Goal: Transaction & Acquisition: Purchase product/service

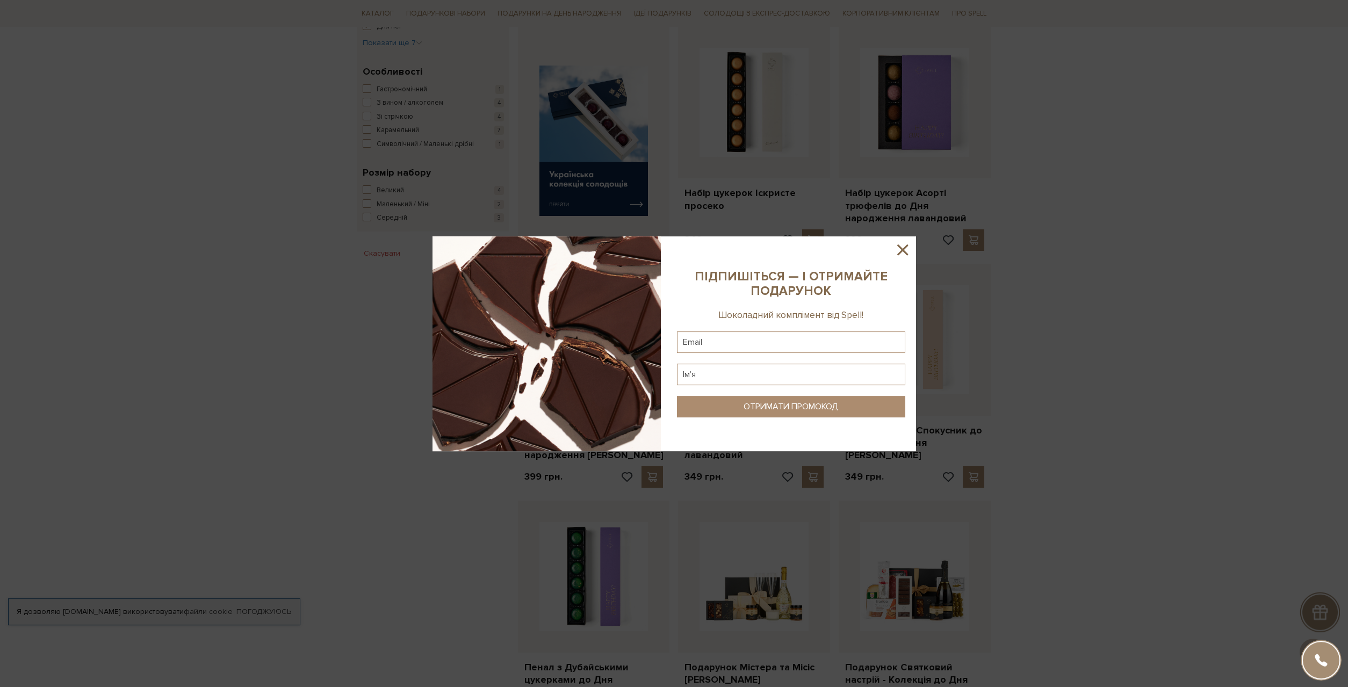
scroll to position [438, 0]
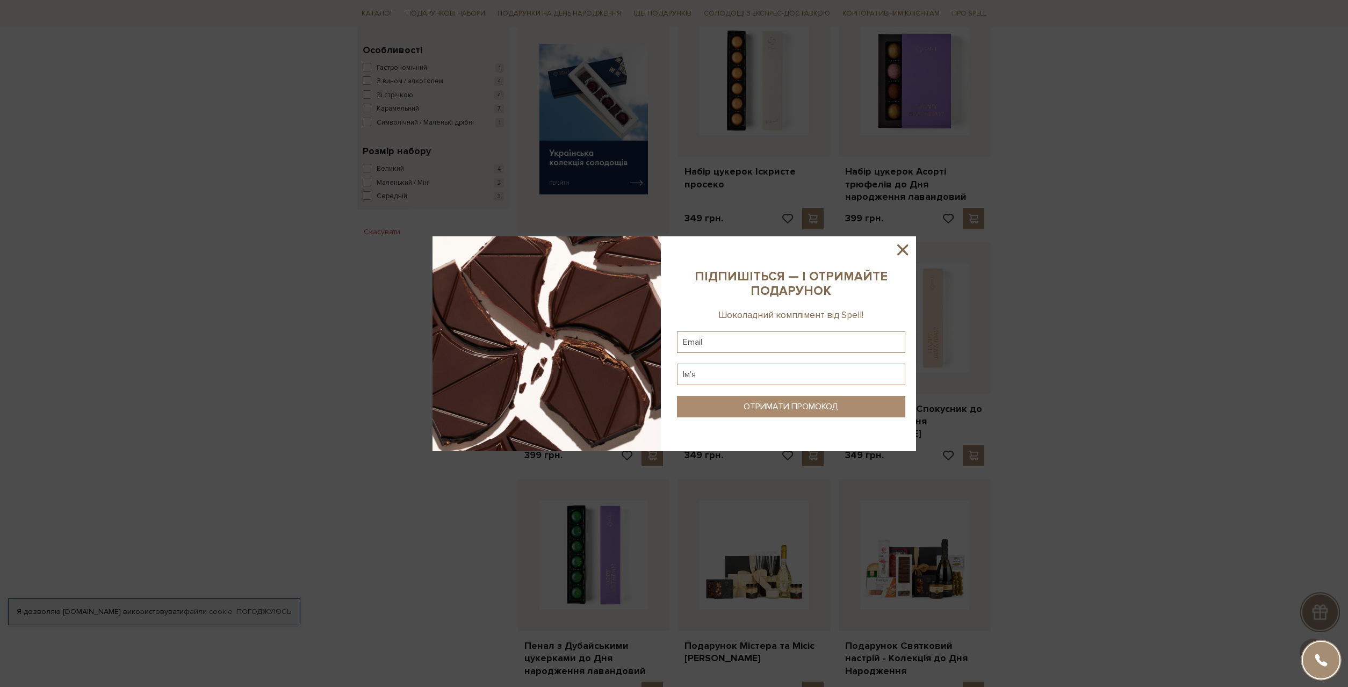
click at [902, 256] on icon at bounding box center [902, 250] width 18 height 18
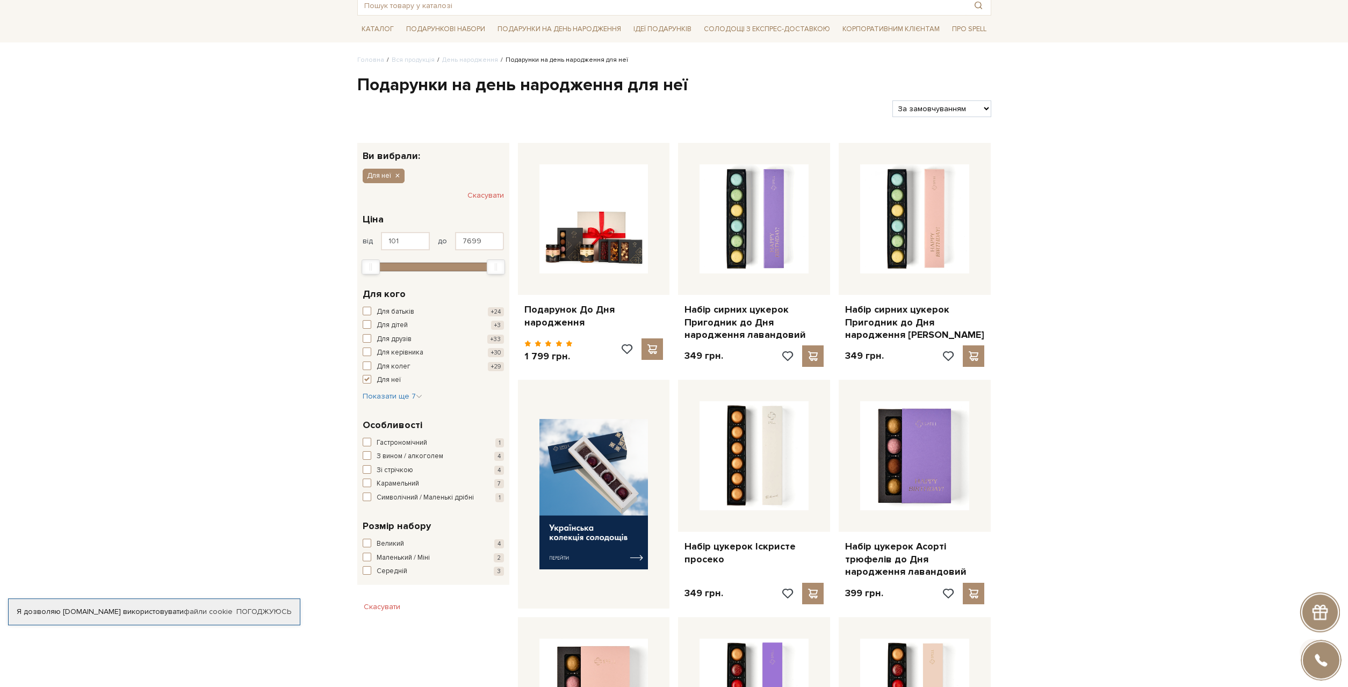
scroll to position [0, 0]
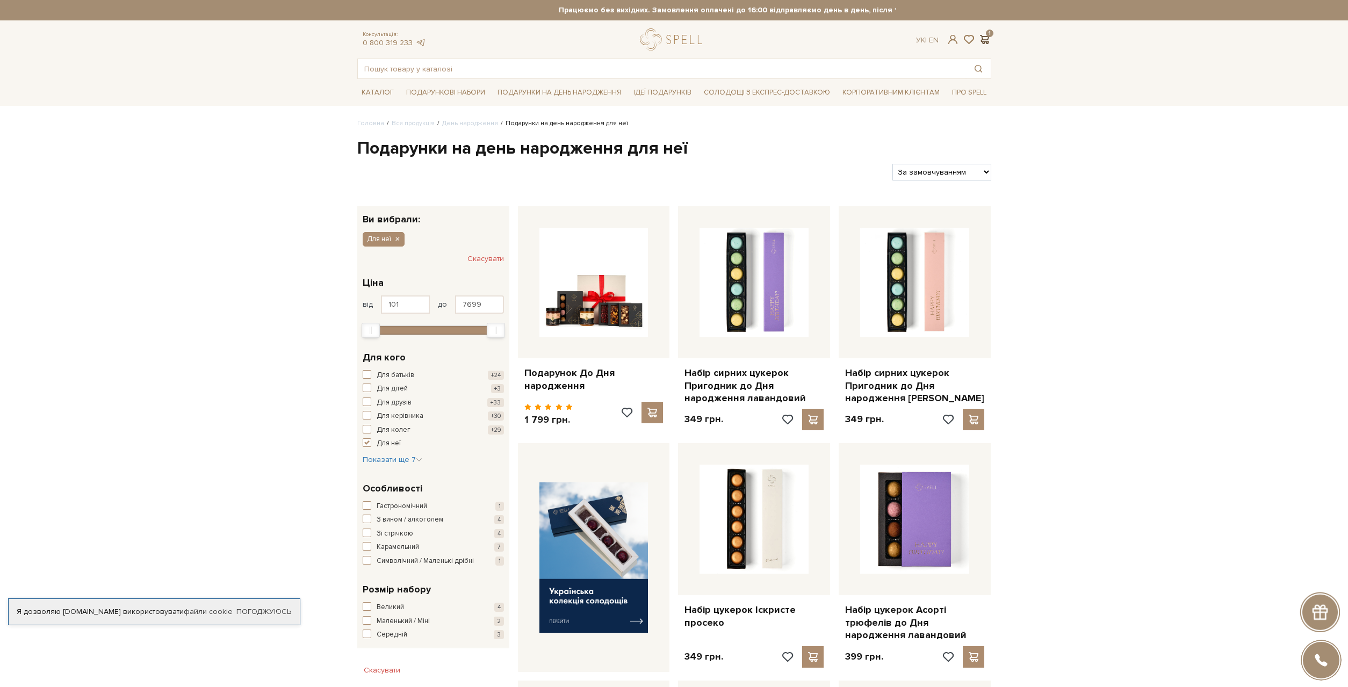
click at [988, 39] on span at bounding box center [984, 39] width 13 height 11
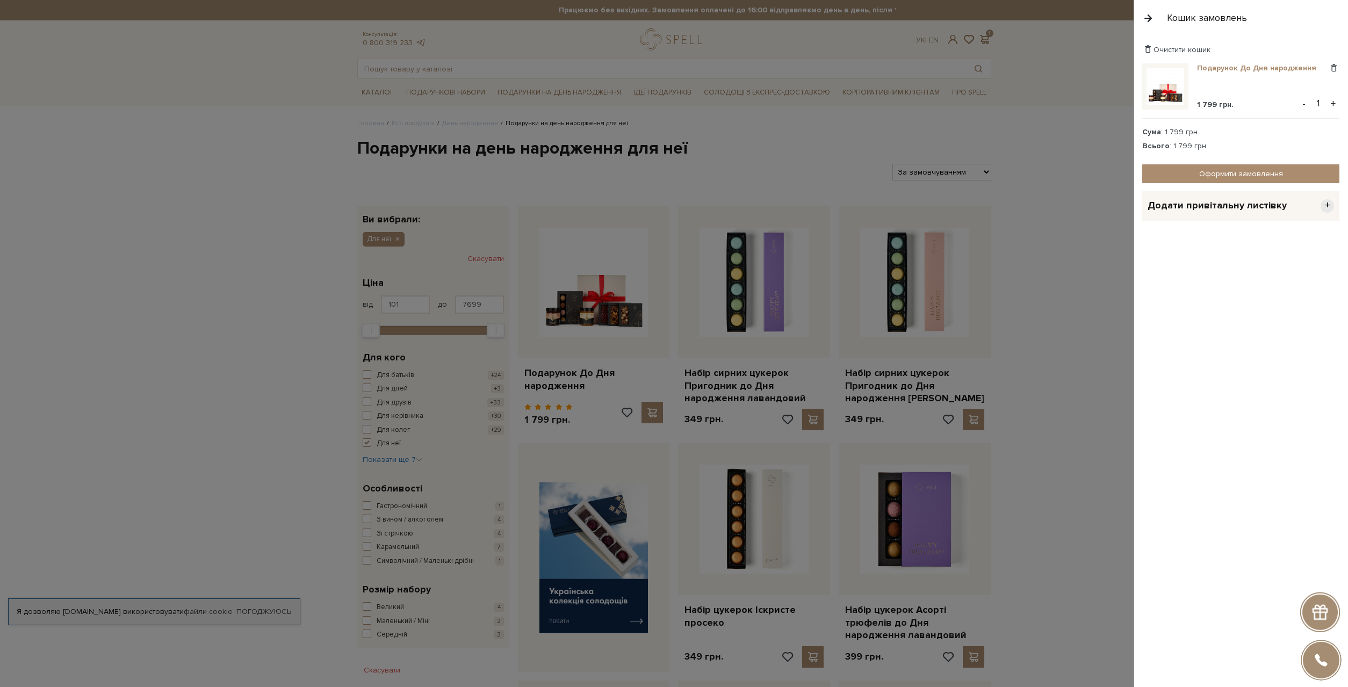
click at [1257, 69] on link "Подарунок До Дня народження" at bounding box center [1260, 68] width 127 height 10
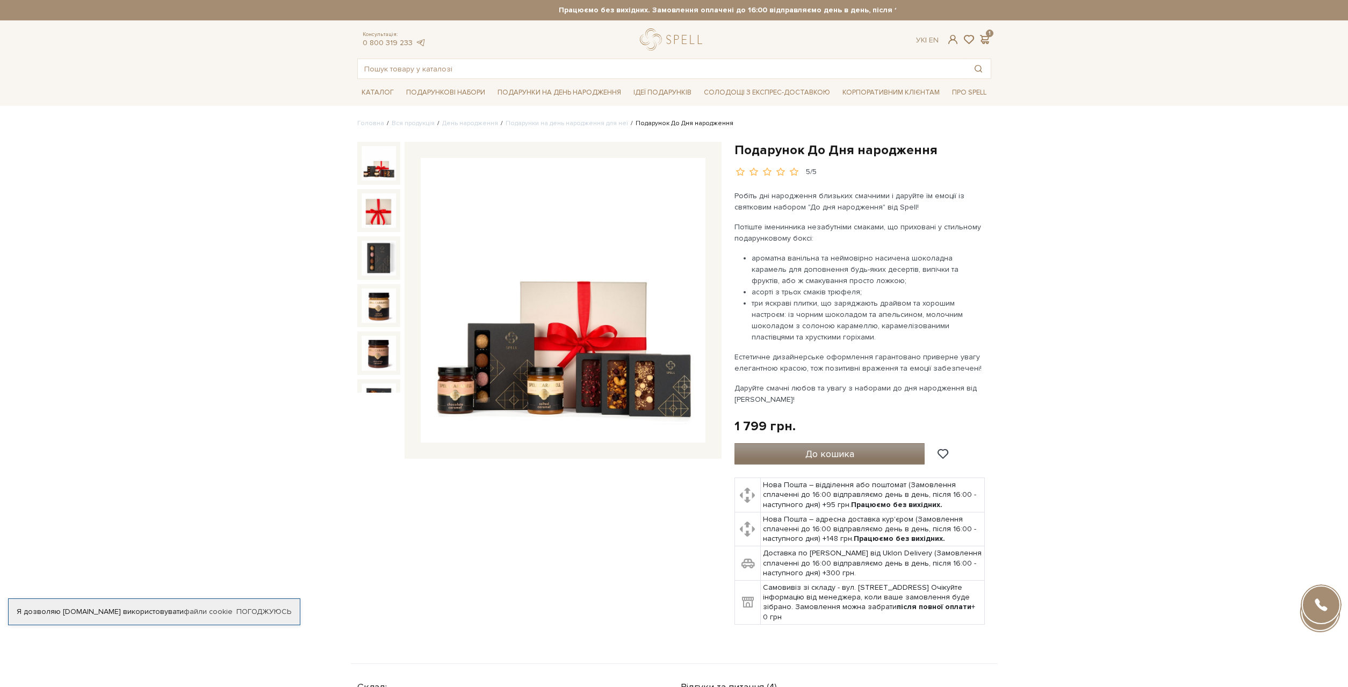
click at [864, 443] on button "До кошика" at bounding box center [829, 453] width 191 height 21
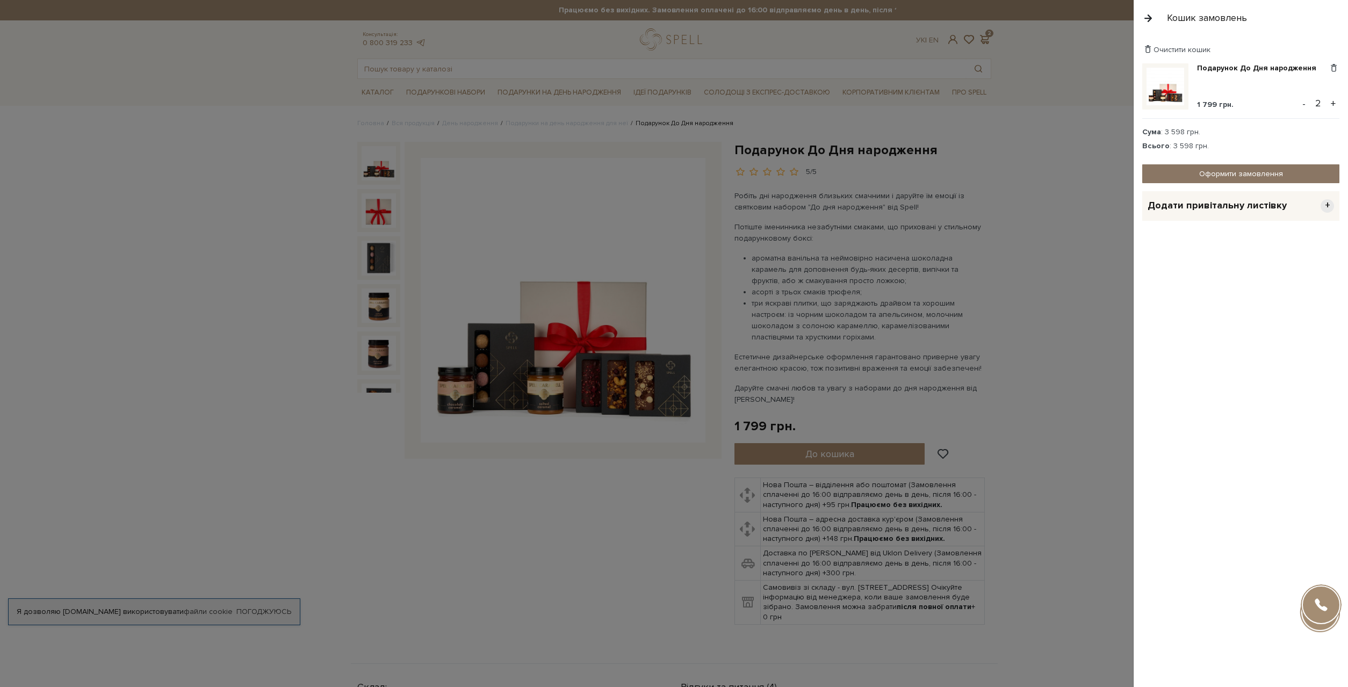
click at [1212, 165] on link "Оформити замовлення" at bounding box center [1240, 173] width 197 height 19
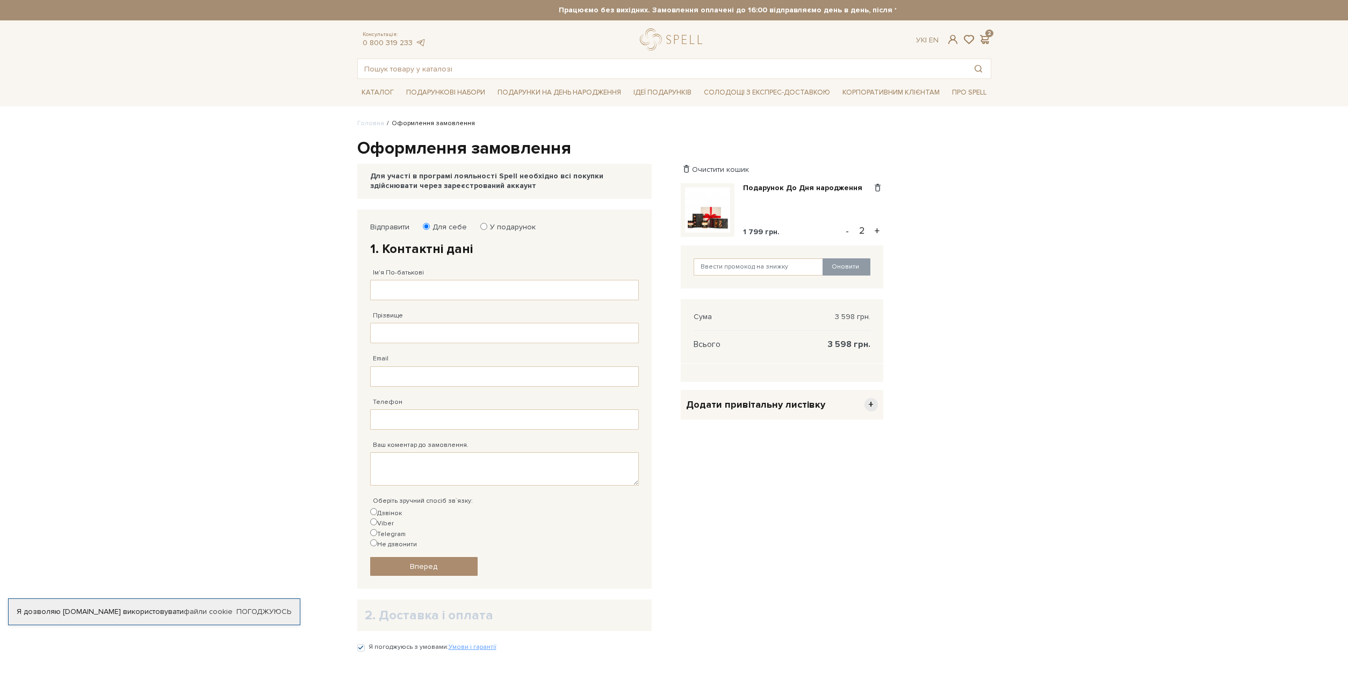
click at [847, 229] on button "-" at bounding box center [847, 231] width 11 height 16
type input "1"
click at [504, 292] on input "Ім'я По-батькові" at bounding box center [504, 290] width 269 height 20
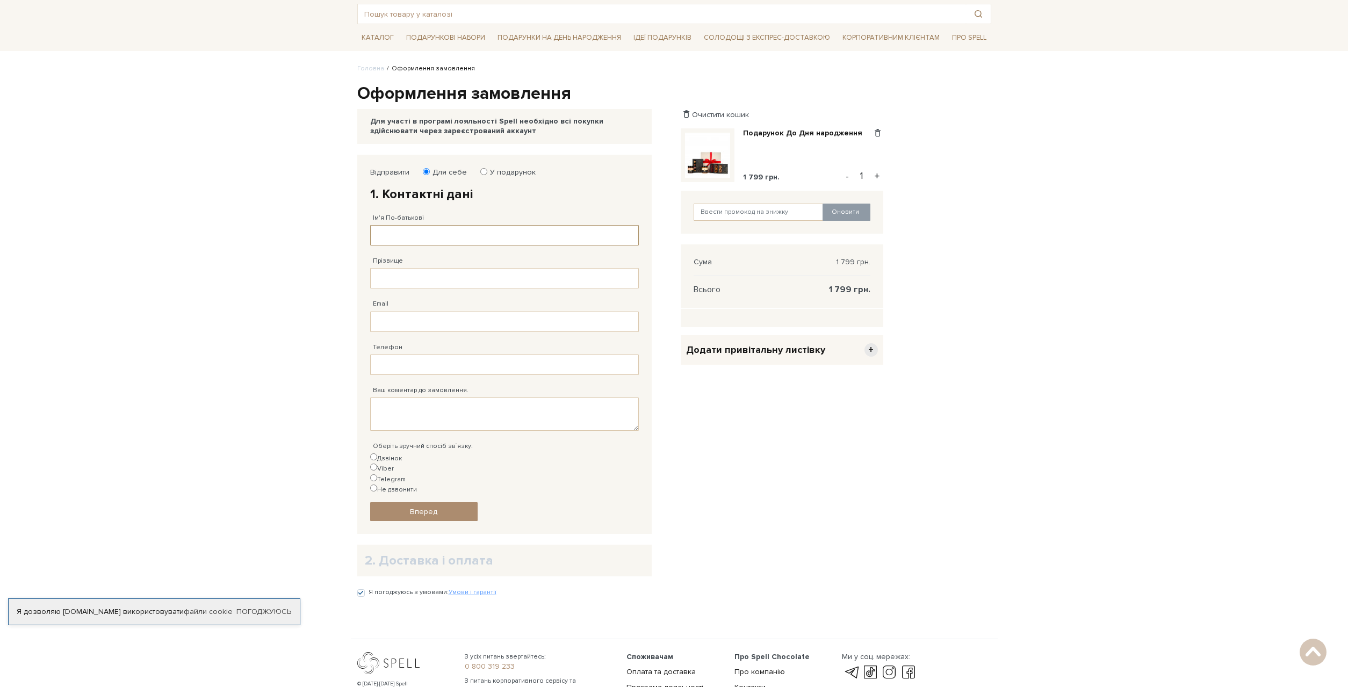
click at [499, 228] on input "Ім'я По-батькові" at bounding box center [504, 235] width 269 height 20
click at [441, 231] on input "Ім'я По-батькові" at bounding box center [504, 235] width 269 height 20
type input "V"
type input "Володимир"
click at [463, 272] on input "Прізвище" at bounding box center [504, 278] width 269 height 20
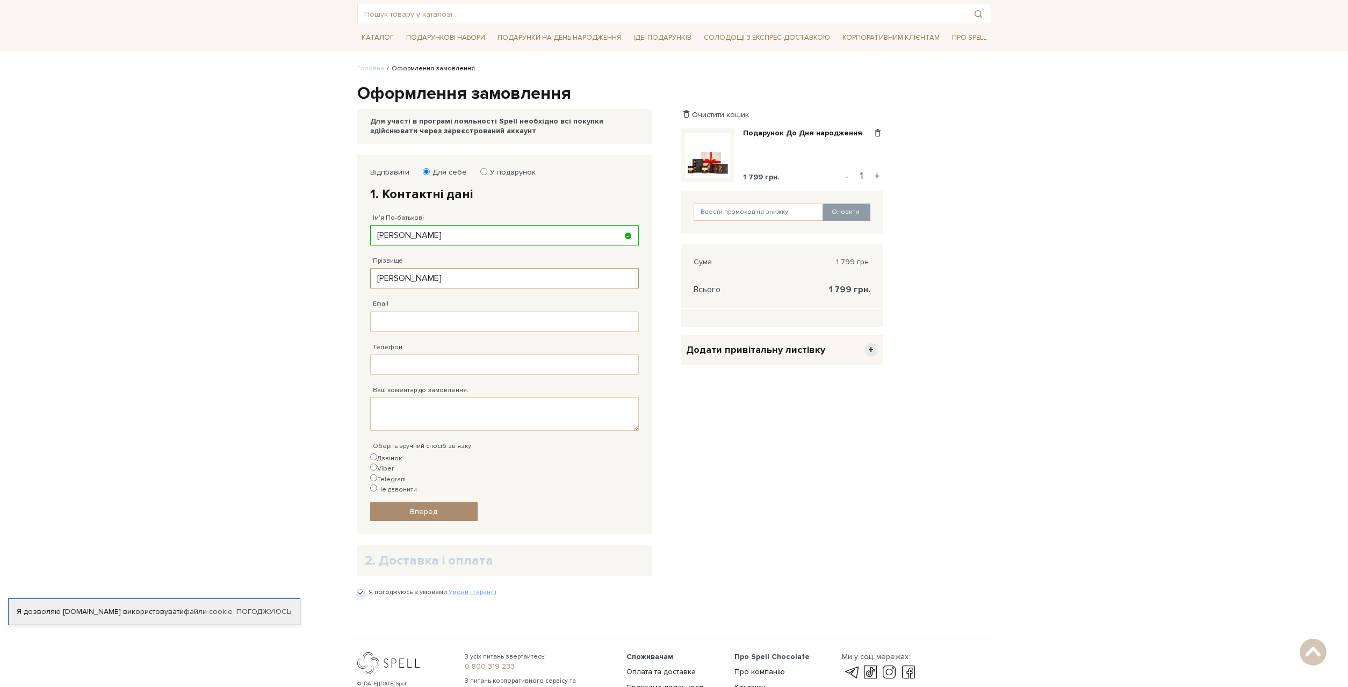
type input "Щурук"
click at [515, 314] on input "Email" at bounding box center [504, 322] width 269 height 20
click at [515, 315] on input "Email" at bounding box center [504, 322] width 269 height 20
click at [447, 326] on input "Email" at bounding box center [504, 322] width 269 height 20
